Goal: Use online tool/utility: Utilize a website feature to perform a specific function

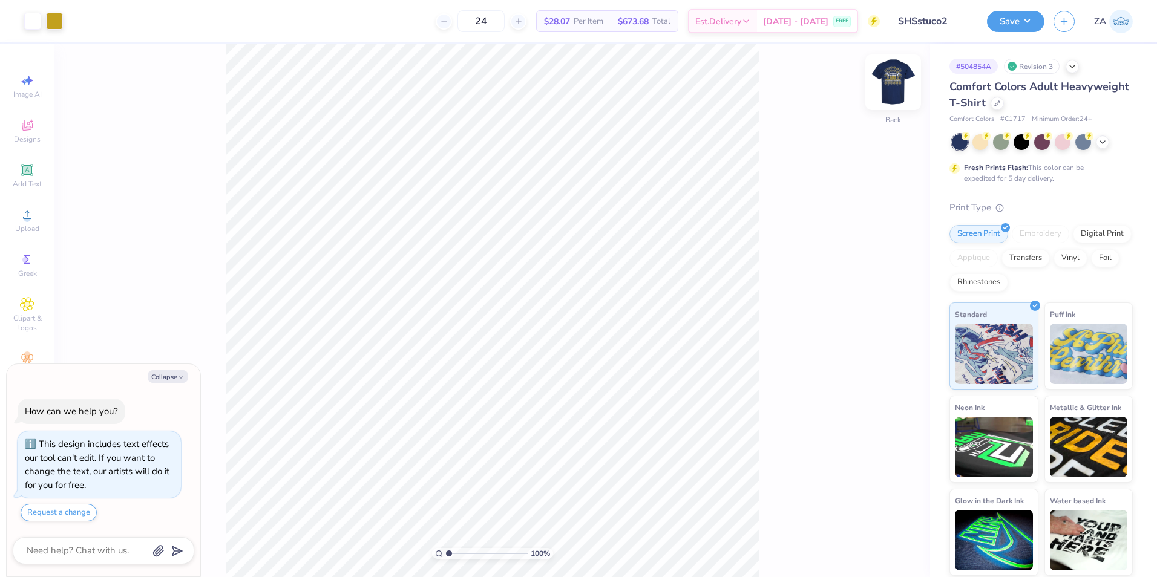
click at [880, 82] on img at bounding box center [893, 82] width 48 height 48
click at [32, 220] on icon at bounding box center [27, 215] width 15 height 15
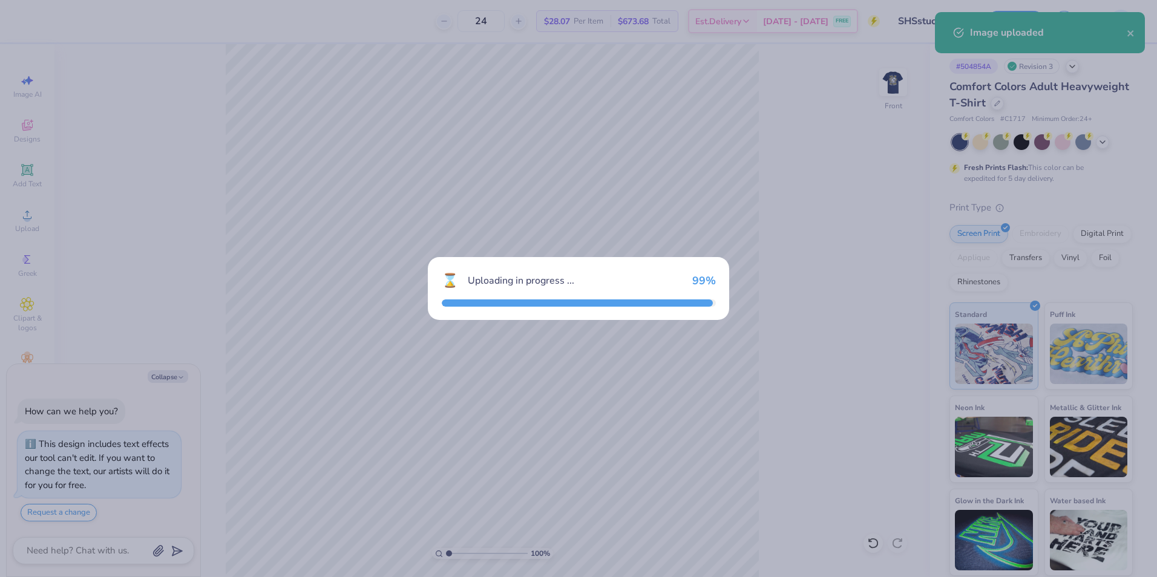
type textarea "x"
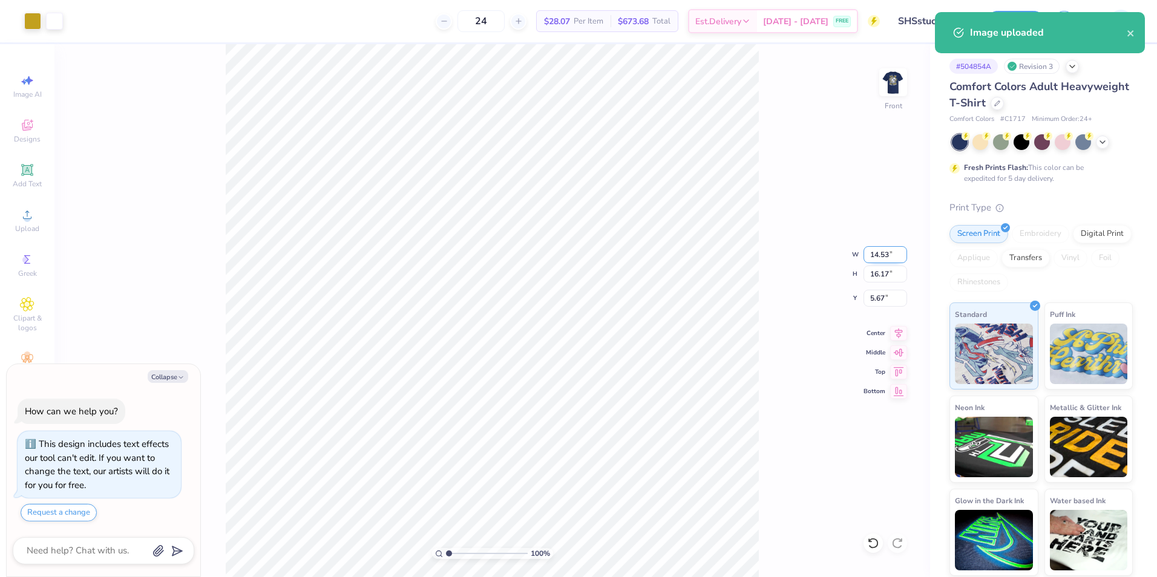
drag, startPoint x: 871, startPoint y: 255, endPoint x: 891, endPoint y: 260, distance: 19.8
click at [891, 260] on input "14.53" at bounding box center [885, 254] width 44 height 17
type input "12.00"
type textarea "x"
type input "13.35"
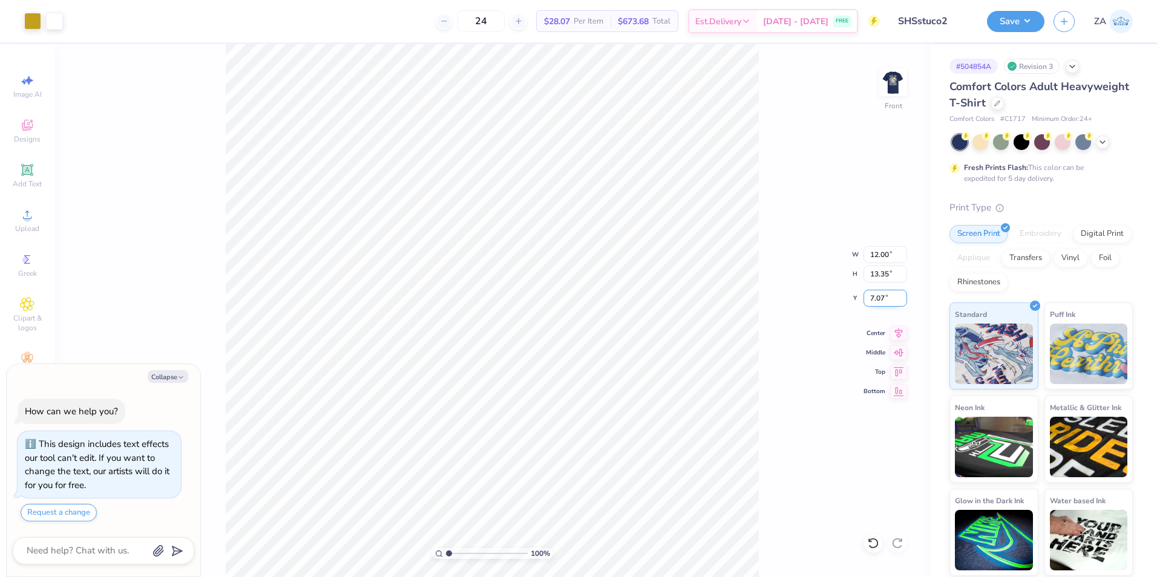
drag, startPoint x: 874, startPoint y: 298, endPoint x: 887, endPoint y: 299, distance: 13.3
click at [887, 299] on input "7.07" at bounding box center [885, 298] width 44 height 17
type input "3.00"
click at [1009, 16] on button "Save" at bounding box center [1015, 19] width 57 height 21
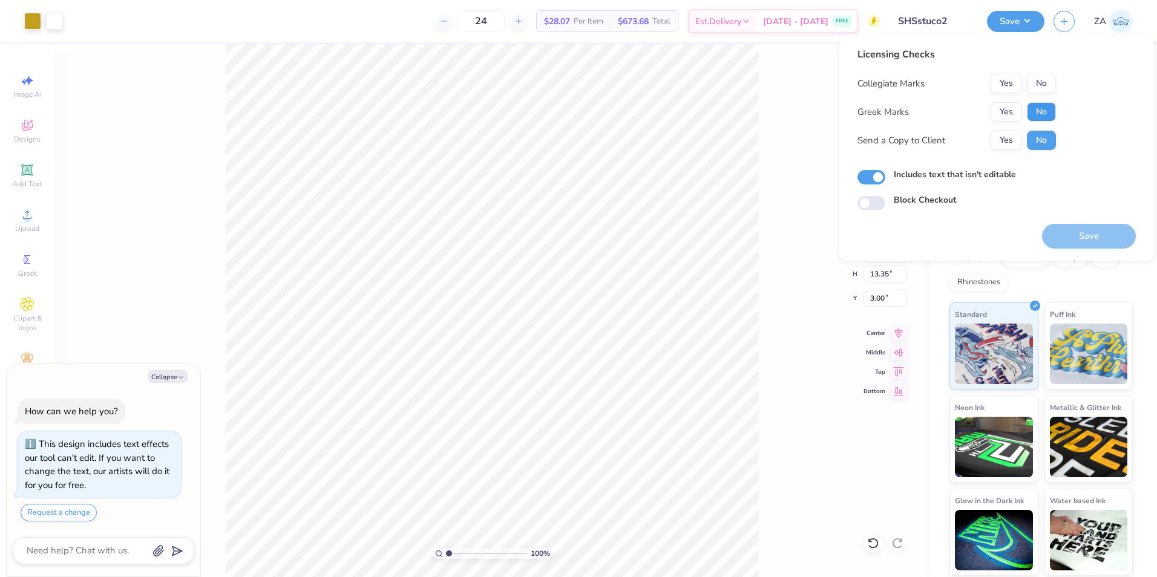
click at [1033, 111] on button "No" at bounding box center [1041, 111] width 29 height 19
click at [1031, 84] on button "No" at bounding box center [1041, 83] width 29 height 19
click at [1089, 237] on button "Save" at bounding box center [1089, 236] width 94 height 25
type textarea "x"
